Goal: Browse casually: Explore the website without a specific task or goal

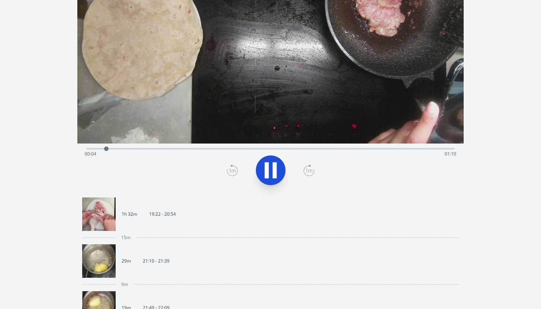
scroll to position [67, 0]
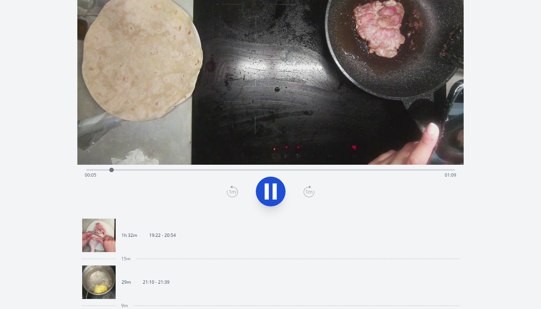
click at [189, 167] on div "Time elapsed: 00:05 Time remaining: 01:09" at bounding box center [270, 169] width 368 height 9
click at [216, 169] on div "Time elapsed: 00:20 Time remaining: 00:53" at bounding box center [270, 169] width 368 height 9
click at [250, 170] on div "Time elapsed: 00:26 Time remaining: 00:48" at bounding box center [270, 175] width 371 height 12
click at [283, 169] on div "Time elapsed: 00:33 Time remaining: 00:41" at bounding box center [270, 169] width 368 height 9
click at [337, 167] on div "Time elapsed: 00:39 Time remaining: 00:35" at bounding box center [270, 169] width 368 height 9
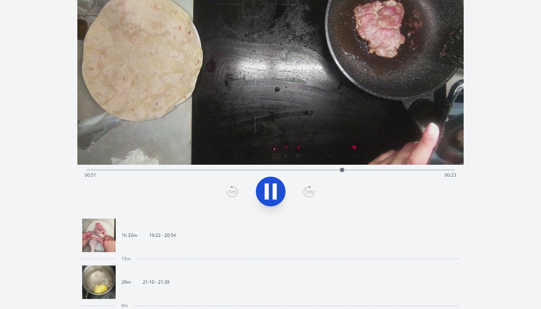
click at [321, 172] on div "Time elapsed: 00:51 Time remaining: 00:23" at bounding box center [270, 175] width 371 height 12
drag, startPoint x: 321, startPoint y: 171, endPoint x: 453, endPoint y: 177, distance: 131.4
click at [453, 171] on div "Time elapsed: 01:13 Time remaining: 00:01" at bounding box center [270, 169] width 368 height 1
click at [55, 209] on div "Discard Recording? You will not be able to recover this once discarded. Cancel …" at bounding box center [270, 273] width 541 height 680
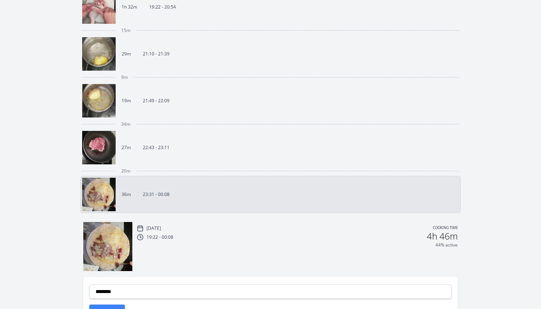
scroll to position [288, 0]
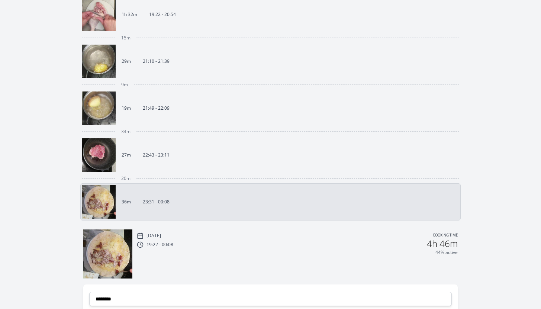
click at [209, 150] on link "27m 22:43 - 23:11" at bounding box center [267, 154] width 371 height 33
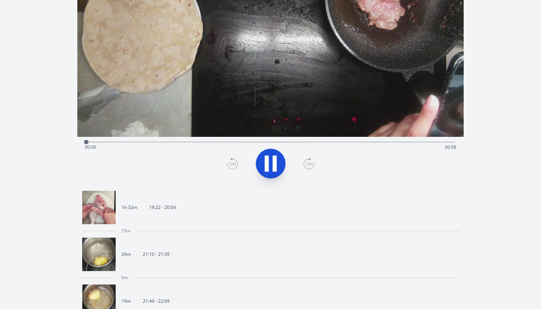
scroll to position [4, 0]
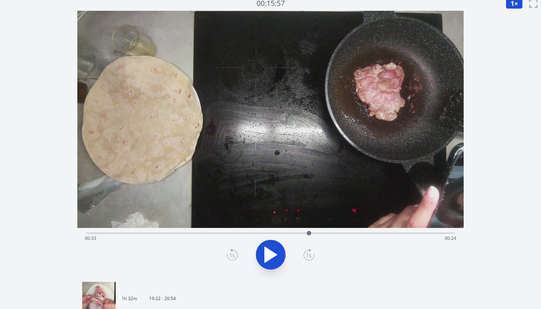
drag, startPoint x: 97, startPoint y: 233, endPoint x: 331, endPoint y: 231, distance: 233.5
click at [315, 231] on div at bounding box center [308, 233] width 11 height 11
drag, startPoint x: 336, startPoint y: 234, endPoint x: 475, endPoint y: 236, distance: 138.7
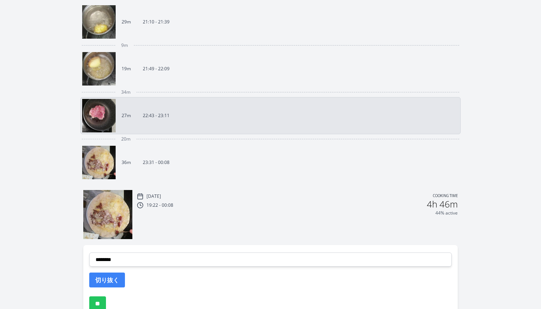
scroll to position [337, 0]
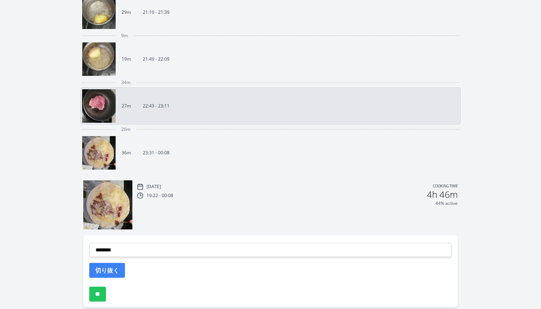
click at [274, 163] on link "36m 23:31 - 00:08" at bounding box center [267, 152] width 371 height 33
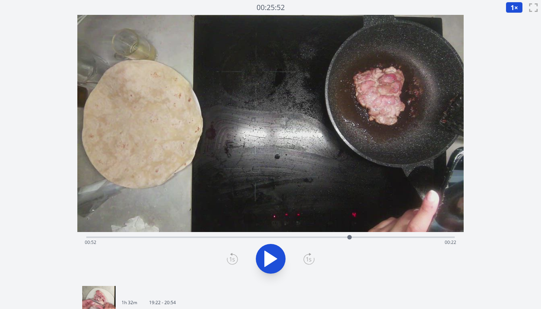
drag, startPoint x: 107, startPoint y: 237, endPoint x: 352, endPoint y: 233, distance: 244.3
click at [352, 233] on div at bounding box center [349, 237] width 11 height 11
drag, startPoint x: 355, startPoint y: 238, endPoint x: 142, endPoint y: 250, distance: 213.1
click at [142, 250] on div "Time elapsed: 00:12 Time remaining: 01:02" at bounding box center [270, 256] width 386 height 49
drag, startPoint x: 149, startPoint y: 238, endPoint x: 75, endPoint y: 234, distance: 74.5
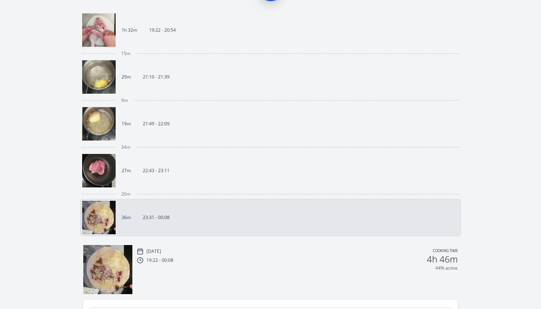
scroll to position [276, 0]
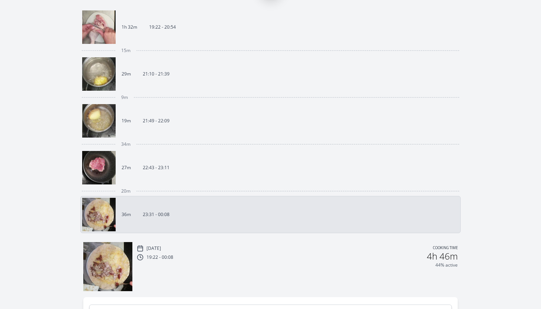
click at [187, 170] on link "27m 22:43 - 23:11" at bounding box center [267, 167] width 371 height 33
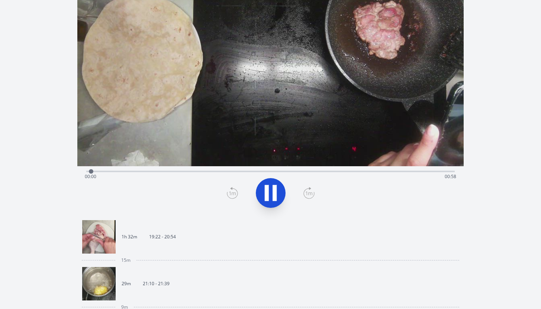
scroll to position [13, 0]
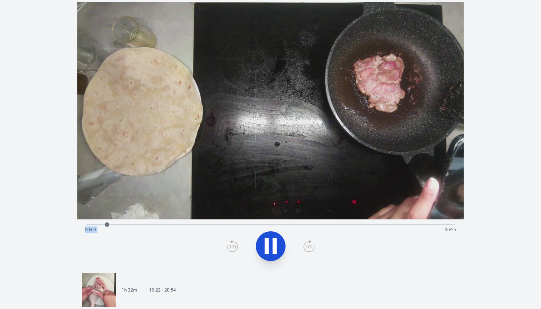
drag, startPoint x: 172, startPoint y: 224, endPoint x: 324, endPoint y: 222, distance: 151.7
click at [324, 222] on div "Time elapsed: 00:03 Time remaining: 00:55" at bounding box center [270, 223] width 368 height 9
